Goal: Task Accomplishment & Management: Use online tool/utility

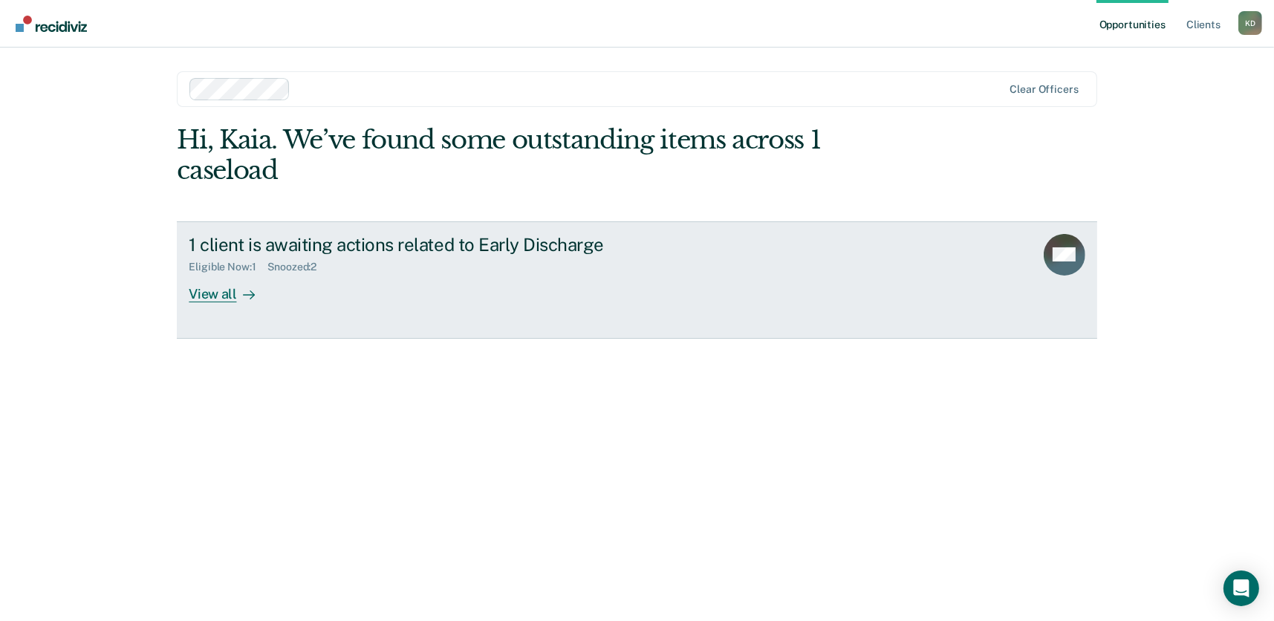
click at [212, 293] on div "View all" at bounding box center [230, 287] width 83 height 29
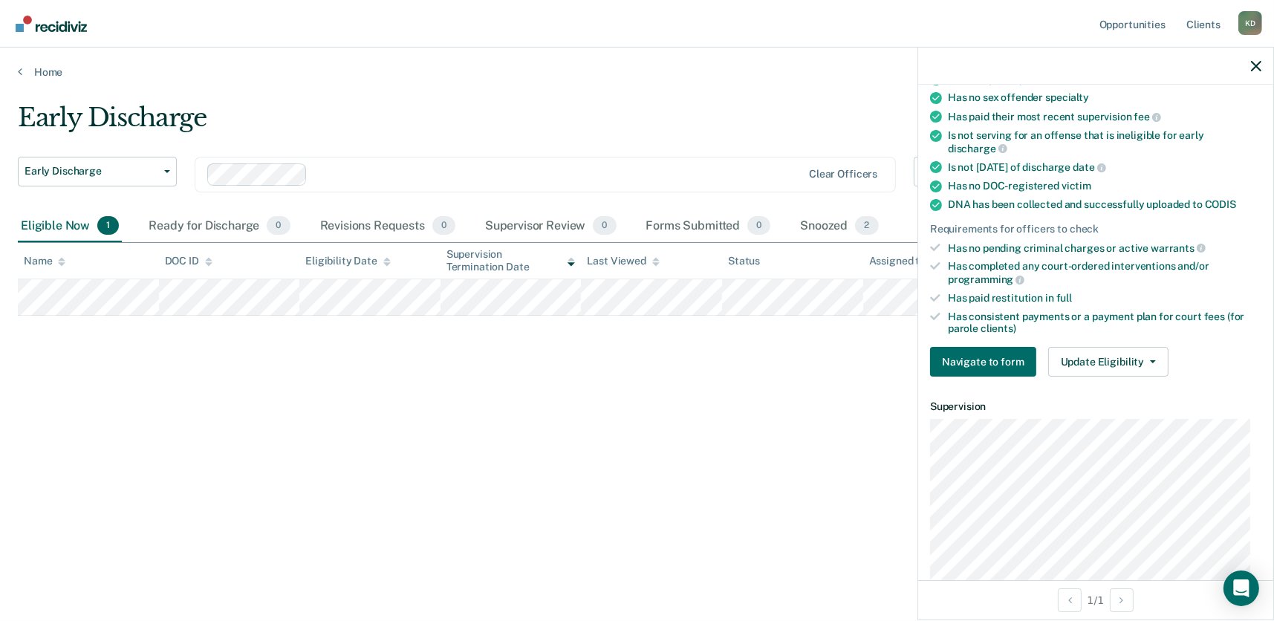
scroll to position [371, 0]
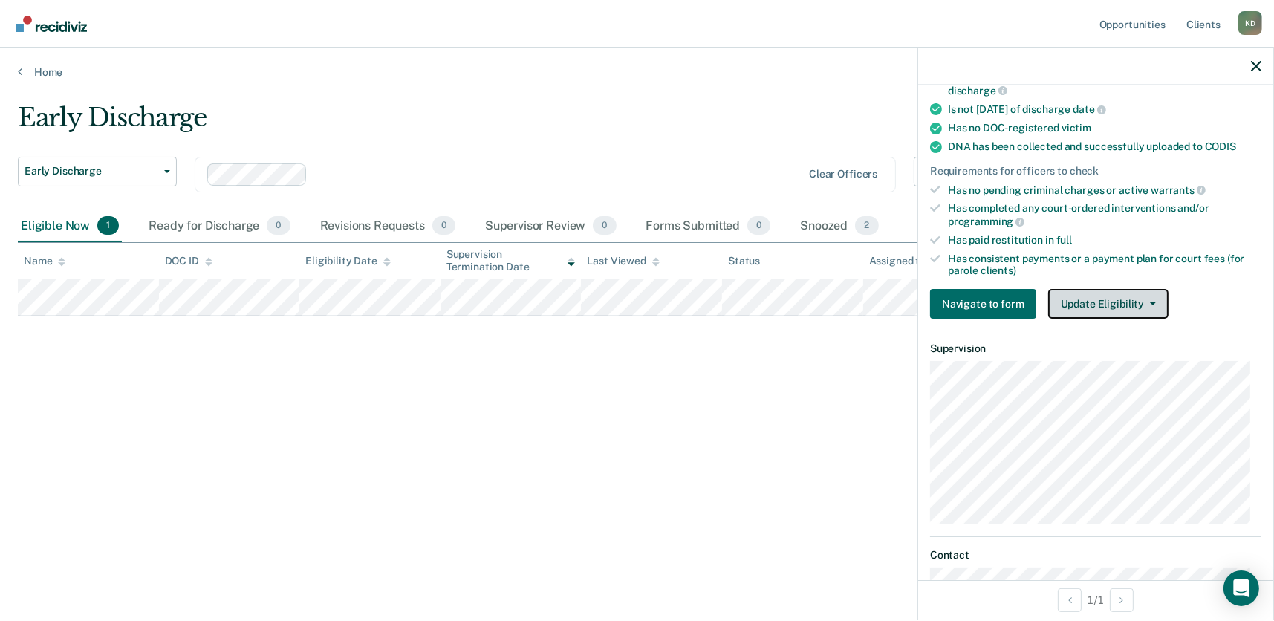
click at [1107, 300] on button "Update Eligibility" at bounding box center [1108, 304] width 120 height 30
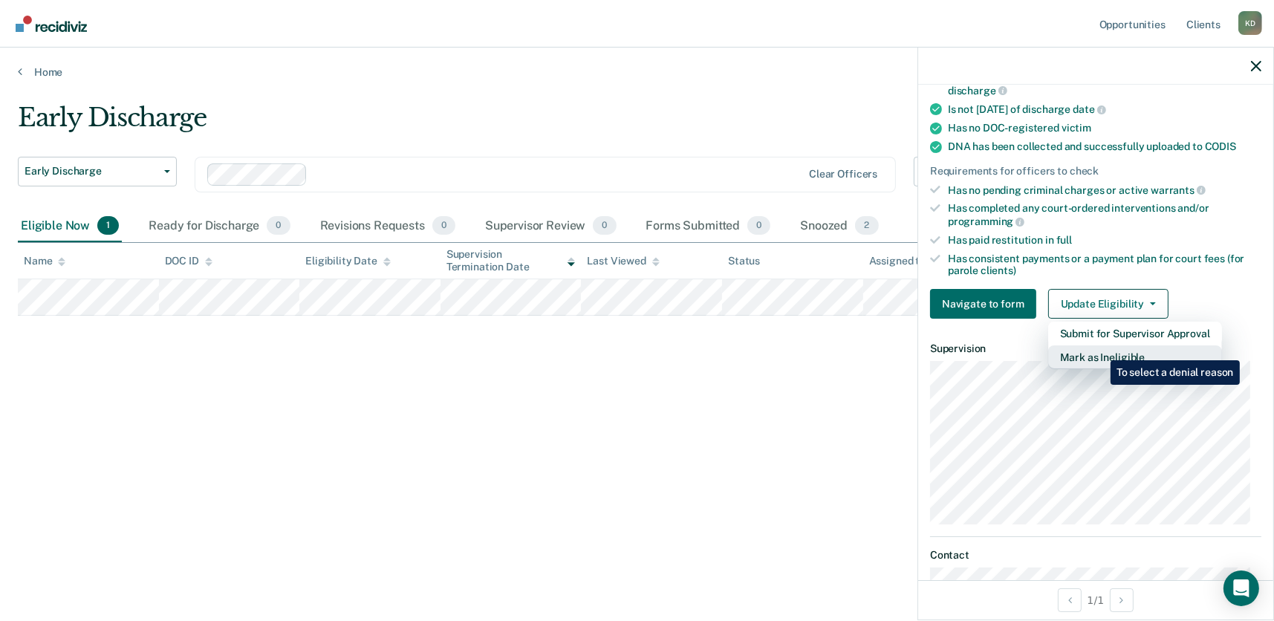
click at [1099, 349] on button "Mark as Ineligible" at bounding box center [1135, 357] width 174 height 24
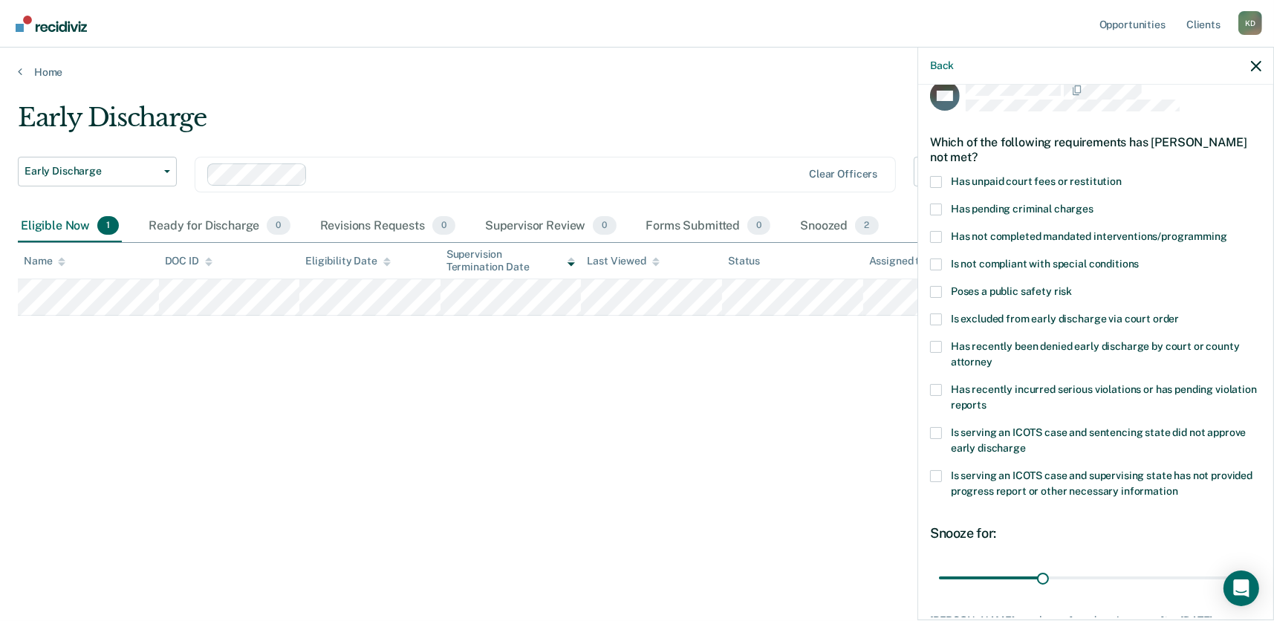
scroll to position [0, 0]
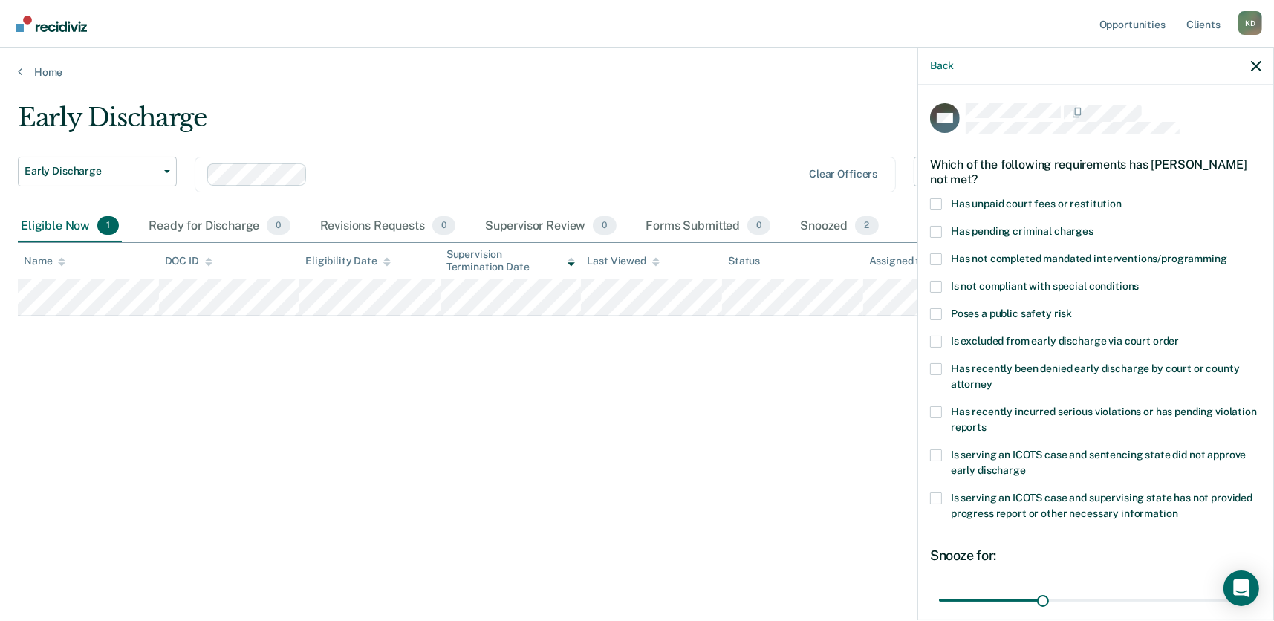
click at [934, 201] on span at bounding box center [936, 204] width 12 height 12
click at [1121, 198] on input "Has unpaid court fees or restitution" at bounding box center [1121, 198] width 0 height 0
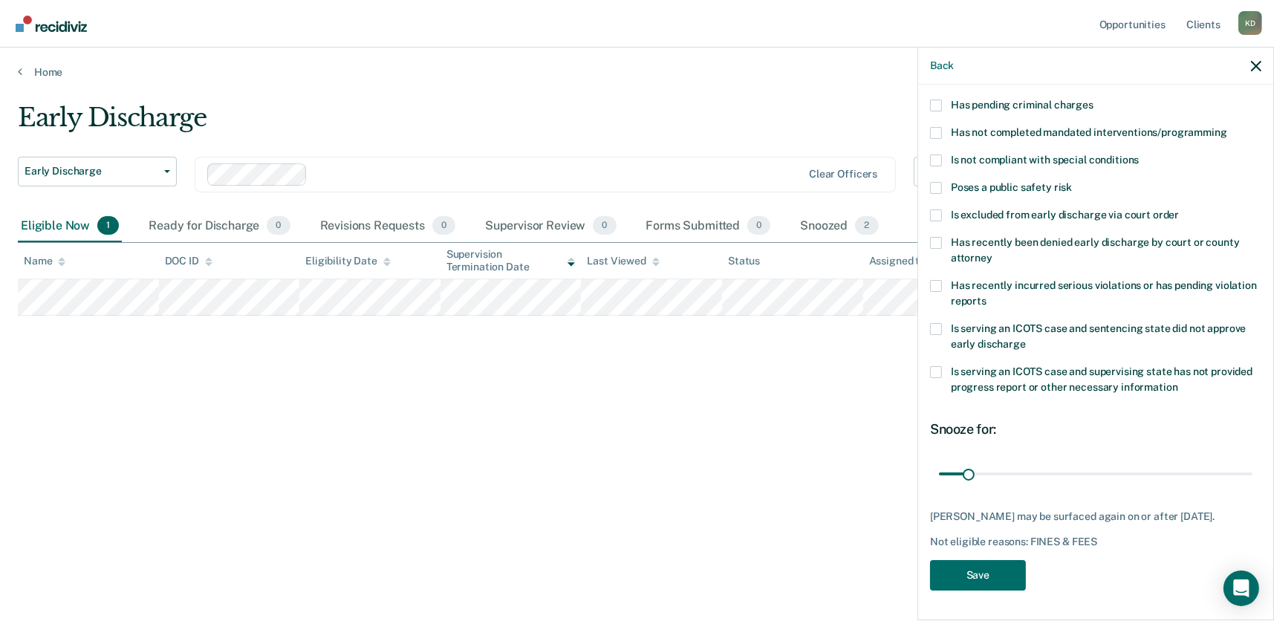
scroll to position [136, 0]
click at [1031, 460] on input "range" at bounding box center [1095, 473] width 313 height 26
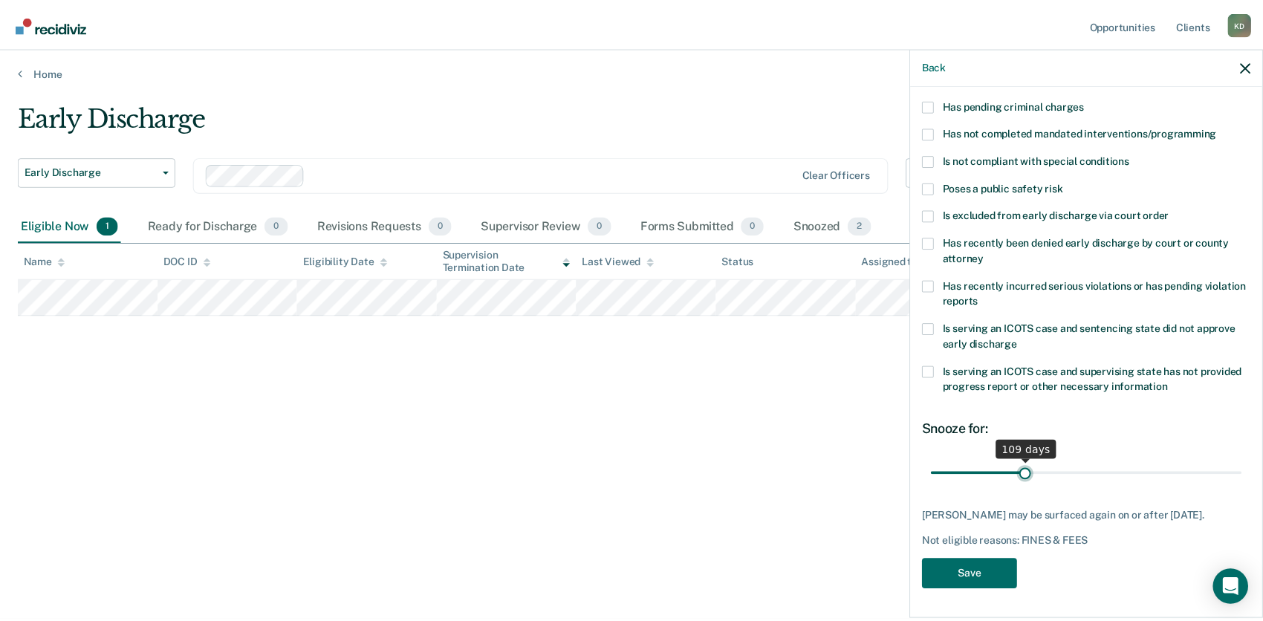
scroll to position [123, 0]
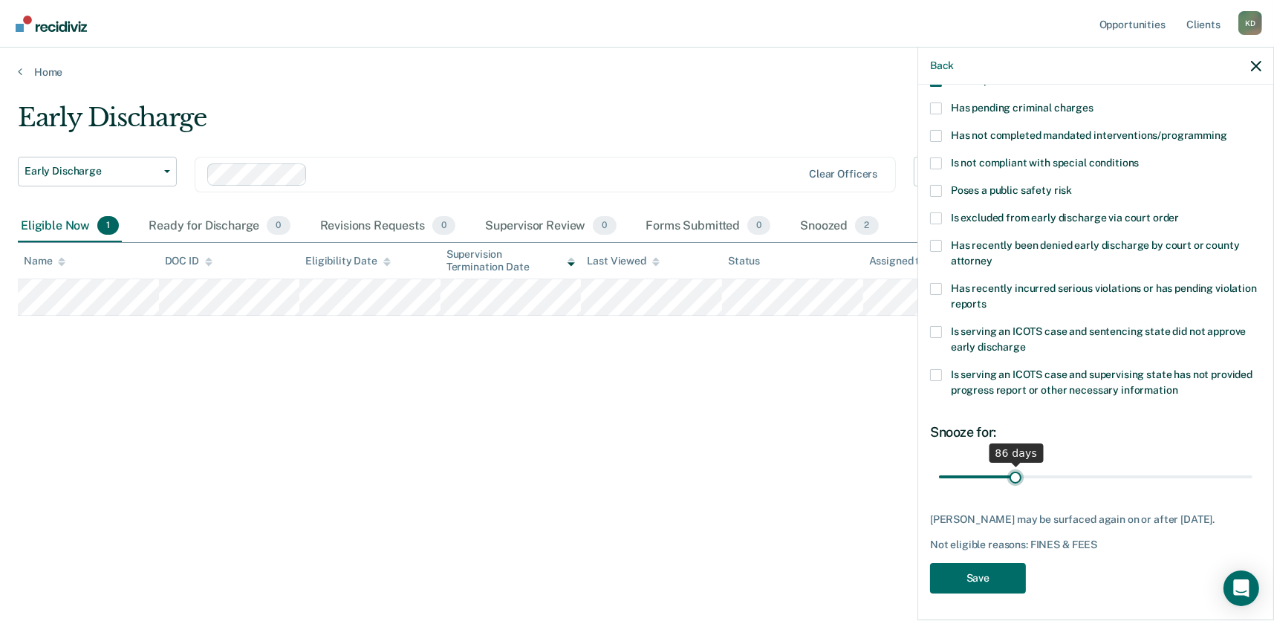
click at [1012, 472] on input "range" at bounding box center [1095, 476] width 313 height 26
click at [997, 472] on input "range" at bounding box center [1095, 476] width 313 height 26
click at [984, 472] on input "range" at bounding box center [1095, 476] width 313 height 26
click at [993, 471] on input "range" at bounding box center [1095, 476] width 313 height 26
click at [1027, 472] on input "range" at bounding box center [1095, 476] width 313 height 26
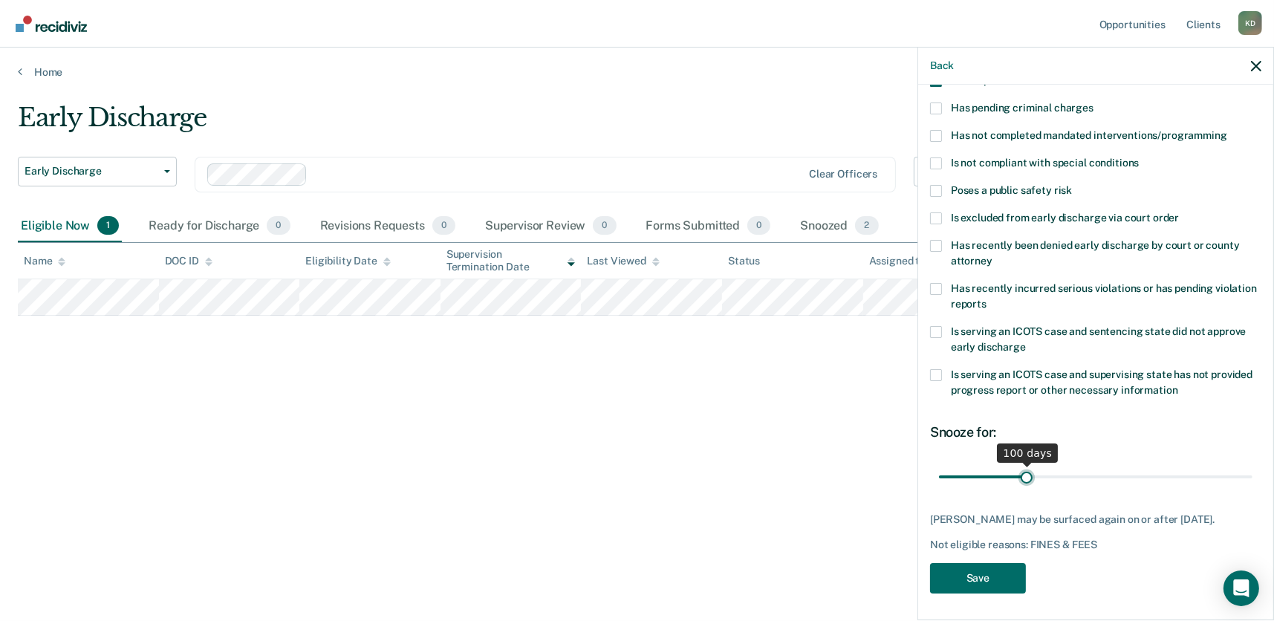
type input "100"
click at [1023, 472] on input "range" at bounding box center [1095, 476] width 313 height 26
click at [996, 583] on button "Save" at bounding box center [978, 578] width 96 height 30
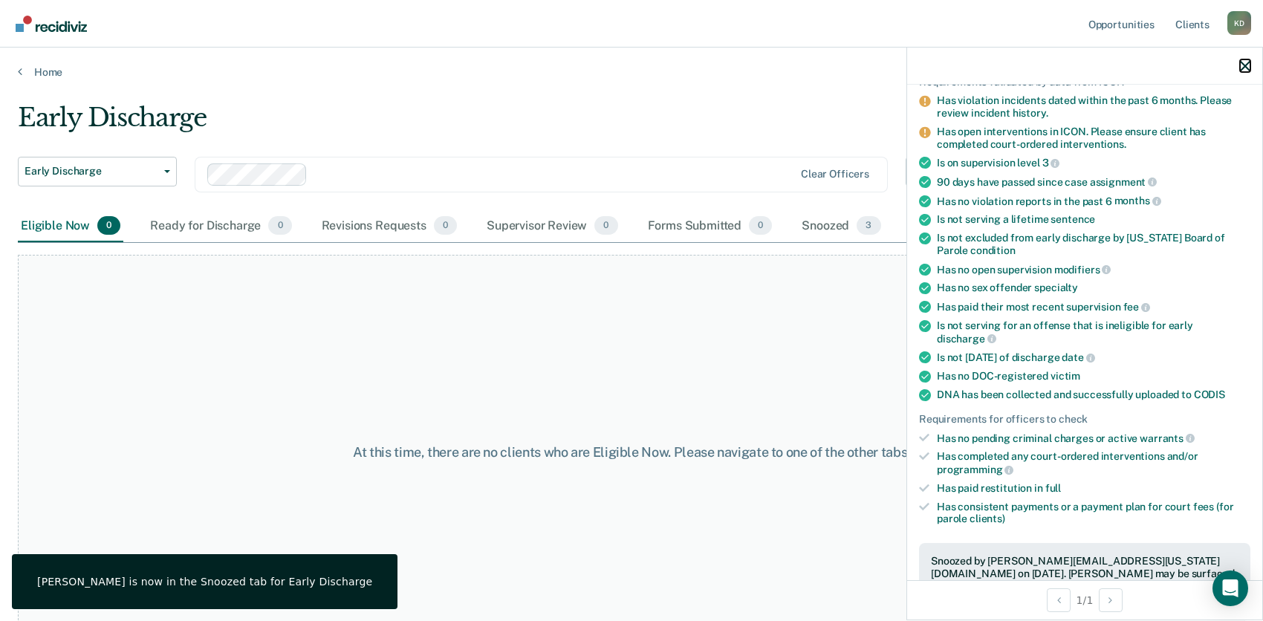
click at [1243, 65] on icon "button" at bounding box center [1245, 66] width 10 height 10
